Goal: Information Seeking & Learning: Find specific fact

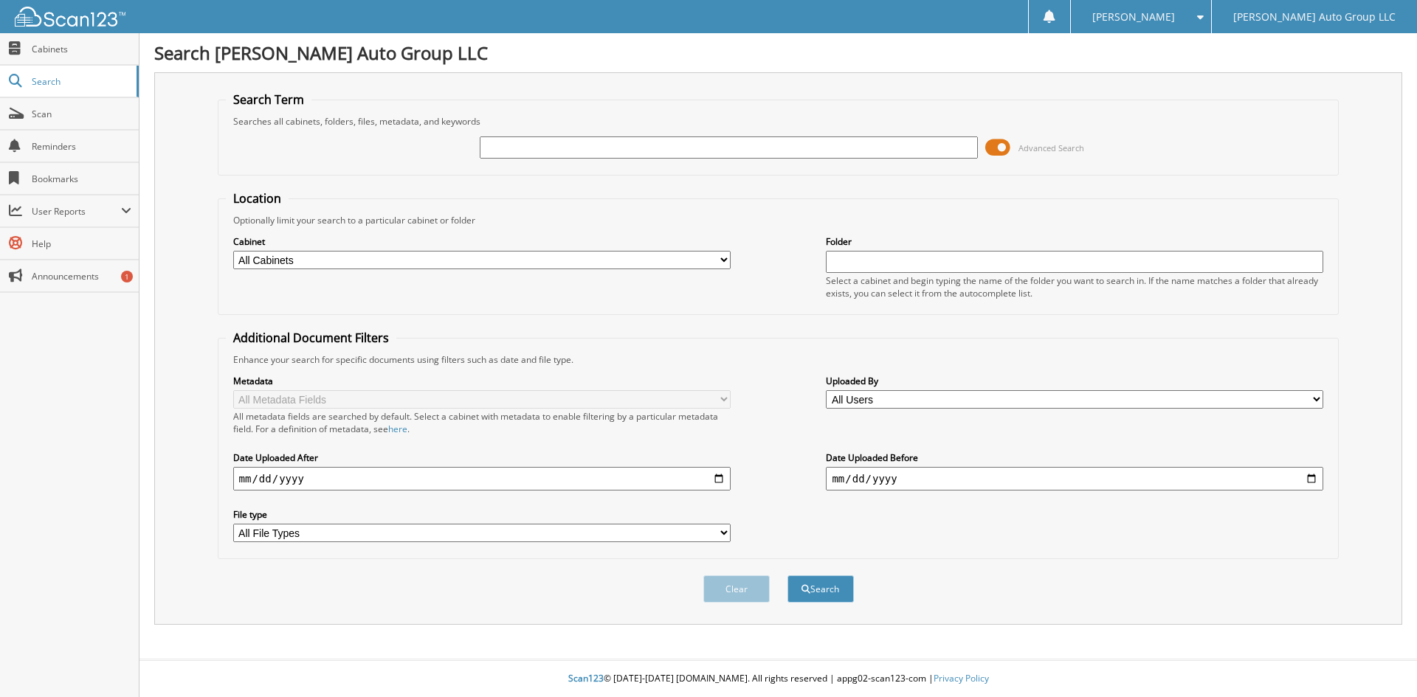
click at [999, 150] on span at bounding box center [997, 148] width 25 height 22
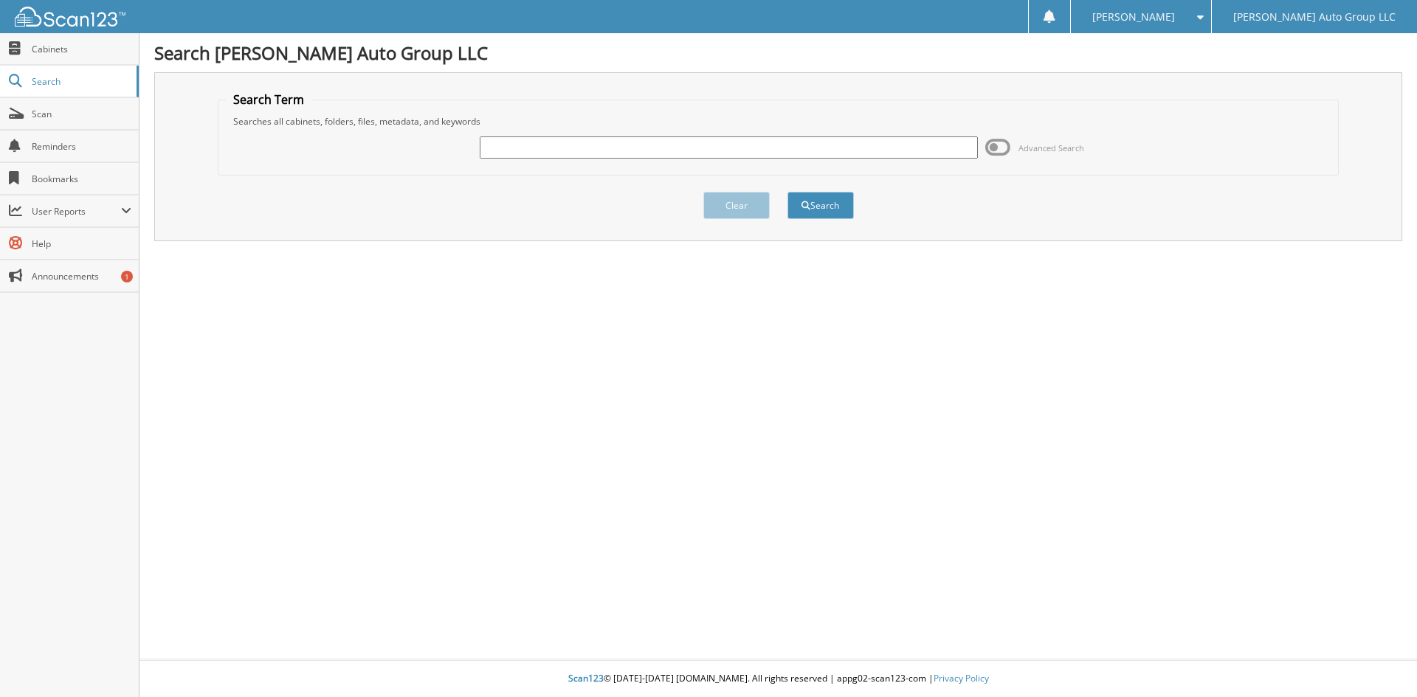
click at [725, 140] on input "text" at bounding box center [728, 148] width 497 height 22
type input "K834090"
click at [788, 192] on button "Search" at bounding box center [821, 205] width 66 height 27
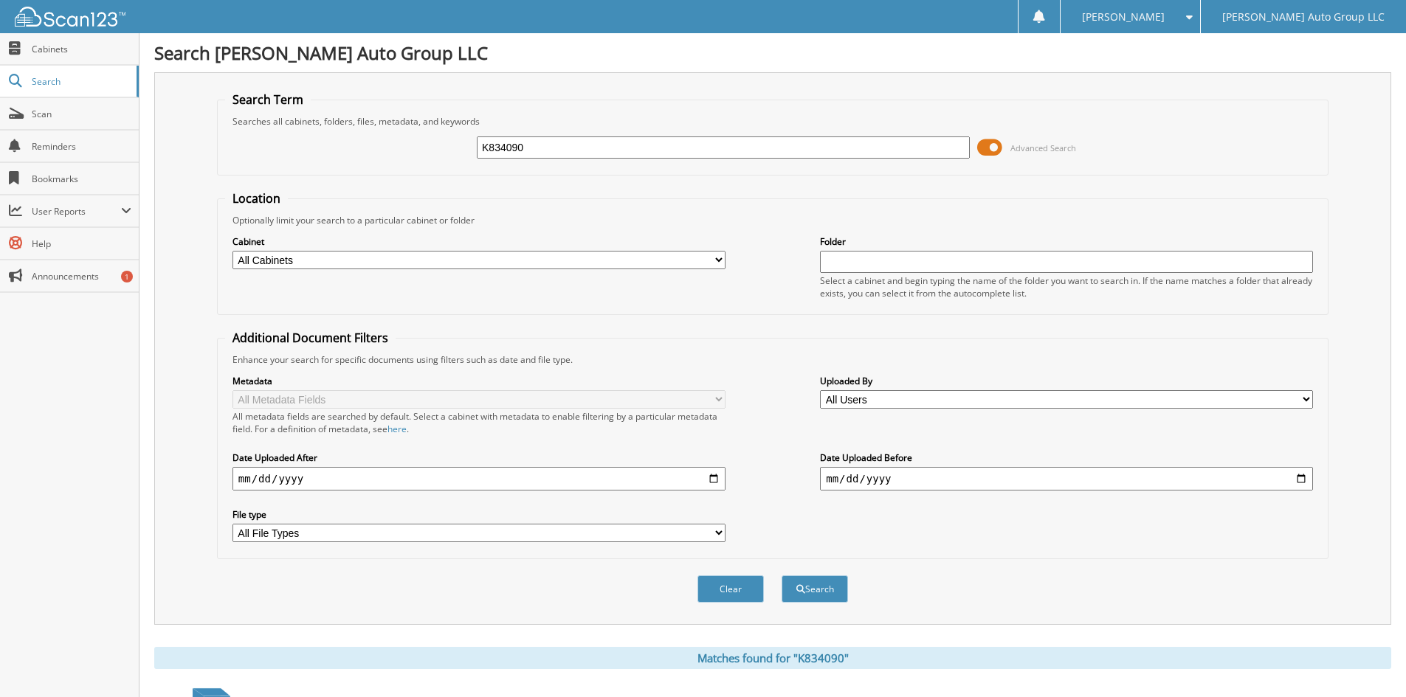
click at [626, 144] on input "K834090" at bounding box center [723, 148] width 493 height 22
type input "K834090A"
click at [782, 576] on button "Search" at bounding box center [815, 589] width 66 height 27
drag, startPoint x: 737, startPoint y: 223, endPoint x: 737, endPoint y: 194, distance: 28.8
click at [737, 220] on div "Optionally limit your search to a particular cabinet or folder" at bounding box center [772, 220] width 1095 height 13
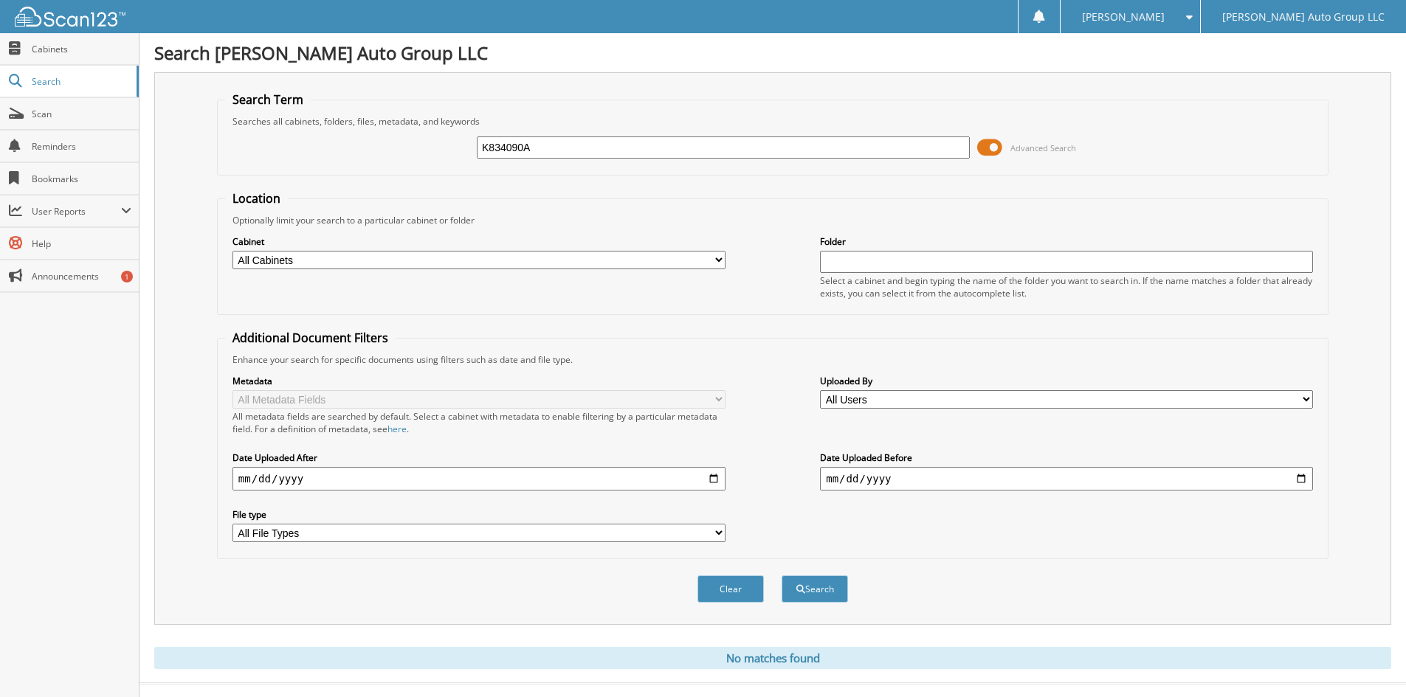
click at [579, 162] on div "K834090A Advanced Search" at bounding box center [772, 148] width 1095 height 40
click at [576, 160] on div "K834090A Advanced Search" at bounding box center [772, 148] width 1095 height 40
click at [574, 155] on input "K834090A" at bounding box center [723, 148] width 493 height 22
type input "K362202"
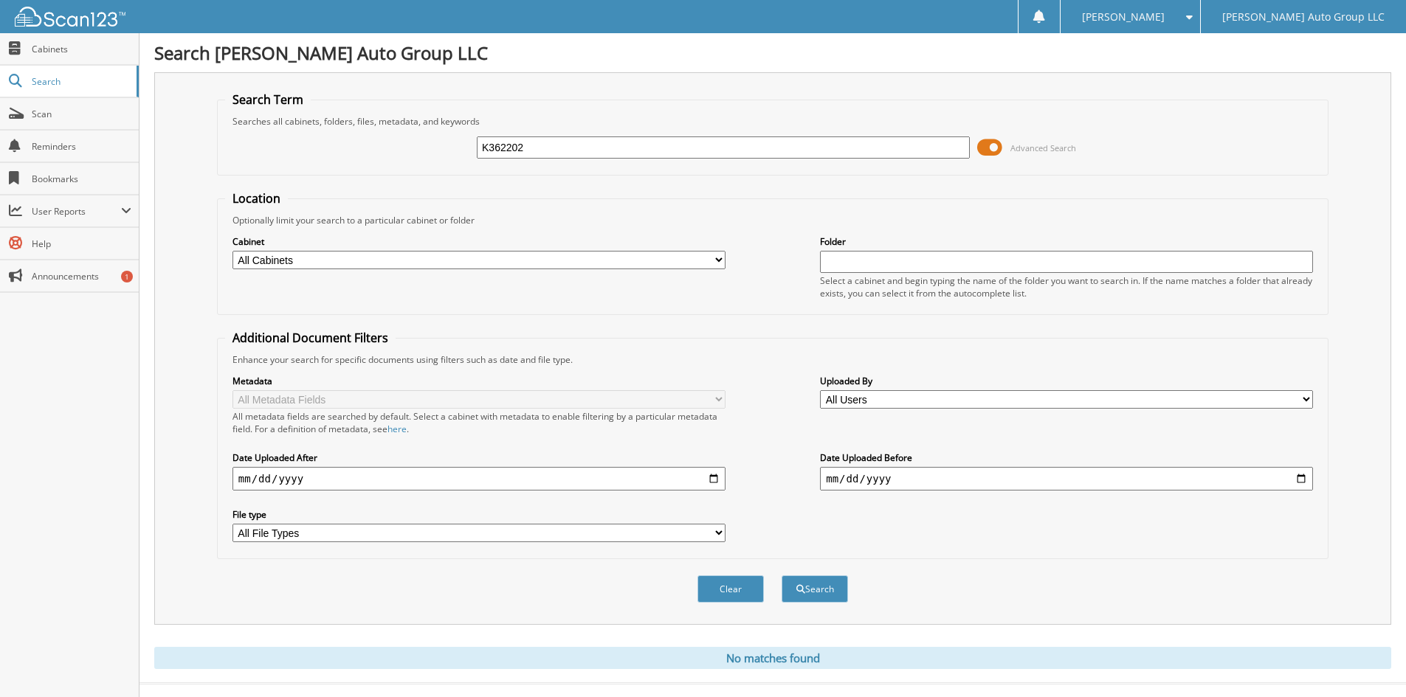
click at [782, 576] on button "Search" at bounding box center [815, 589] width 66 height 27
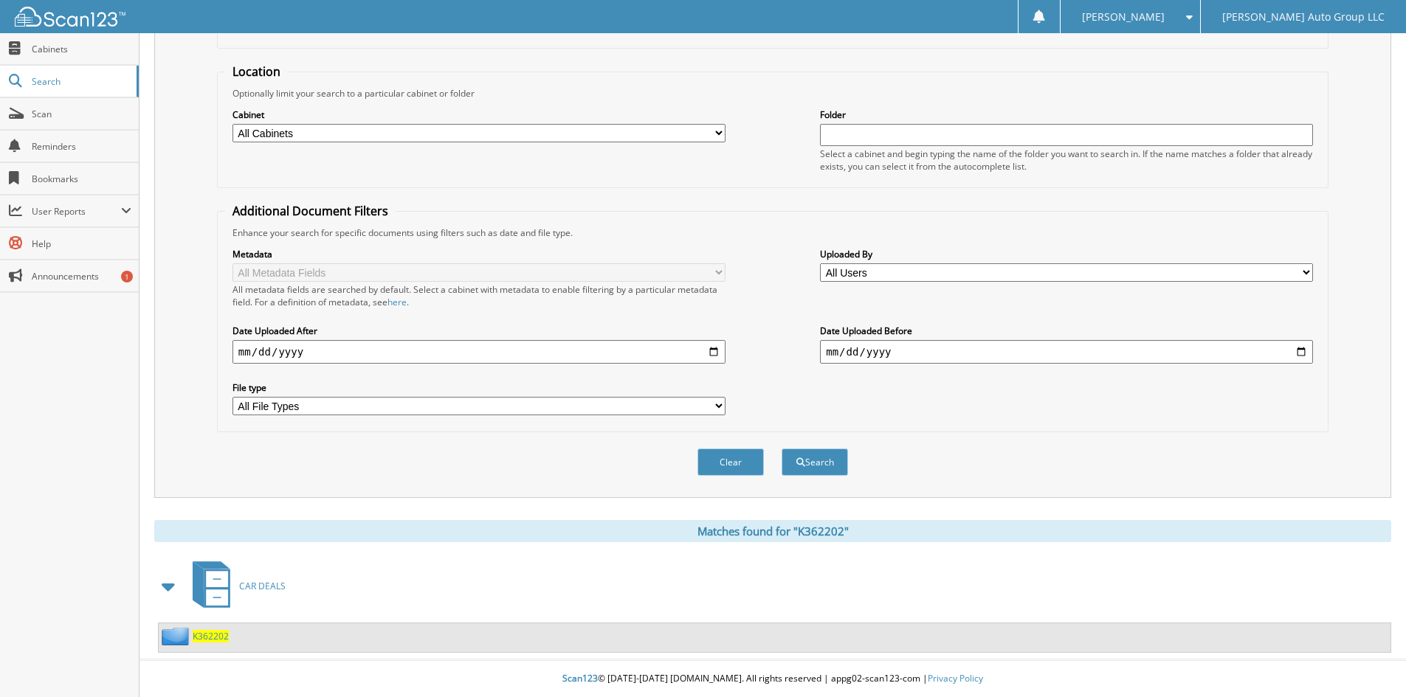
click at [216, 634] on span "K362202" at bounding box center [211, 636] width 36 height 13
